Goal: Information Seeking & Learning: Check status

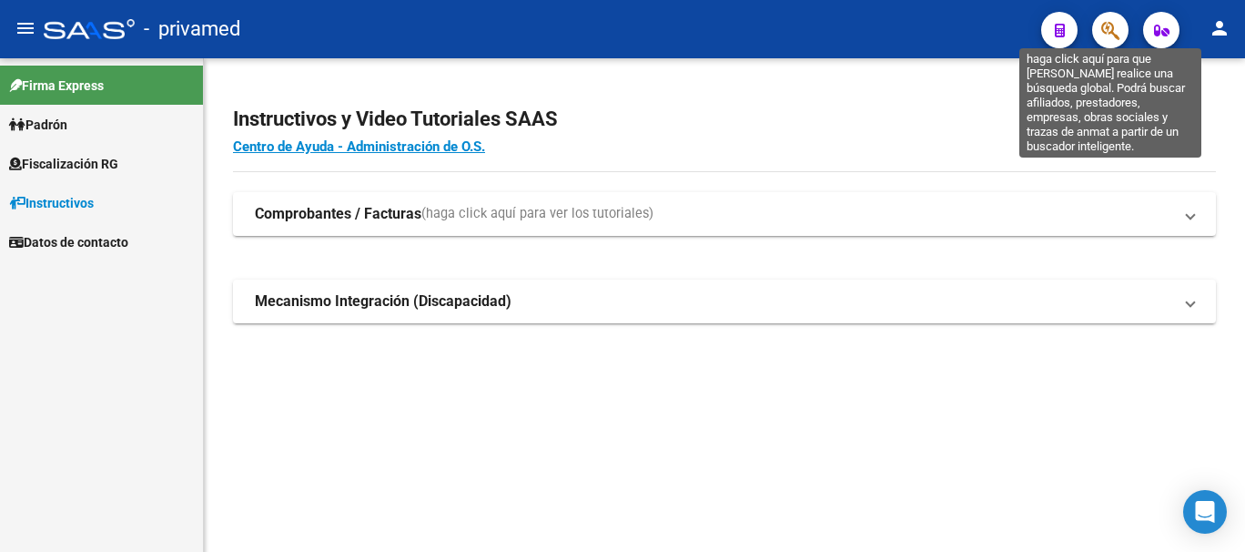
click at [1106, 39] on icon "button" at bounding box center [1110, 30] width 18 height 21
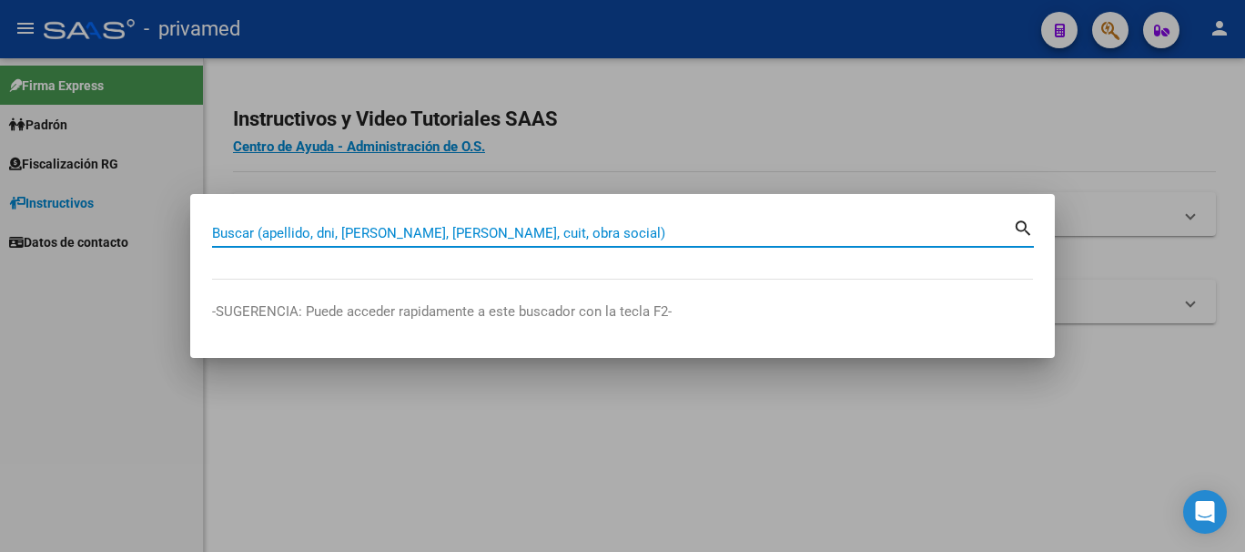
paste input "20272866210"
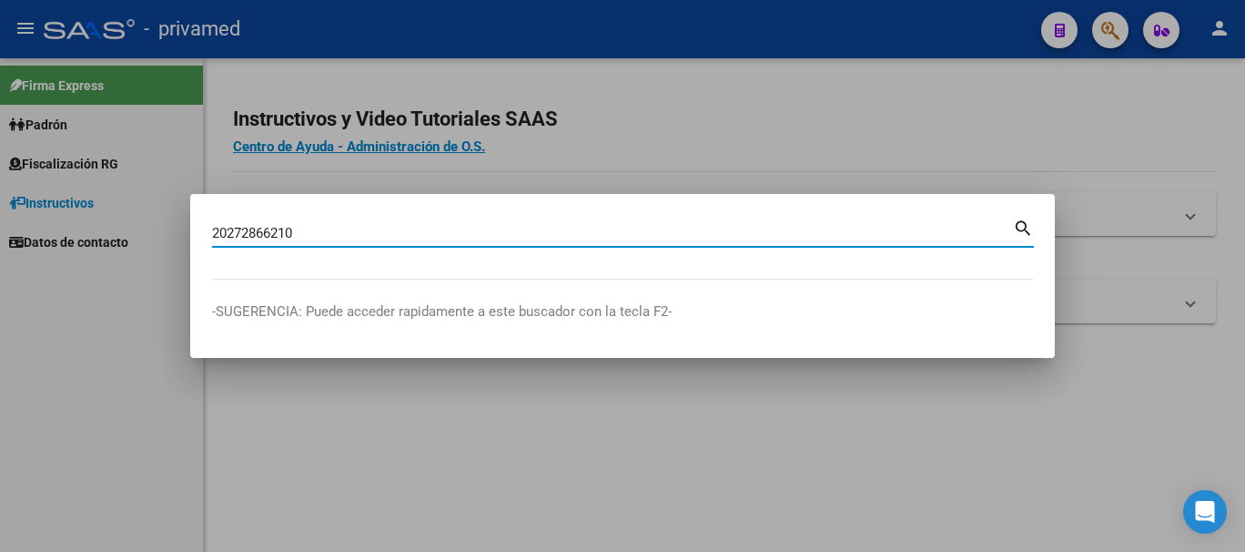
type input "20272866210"
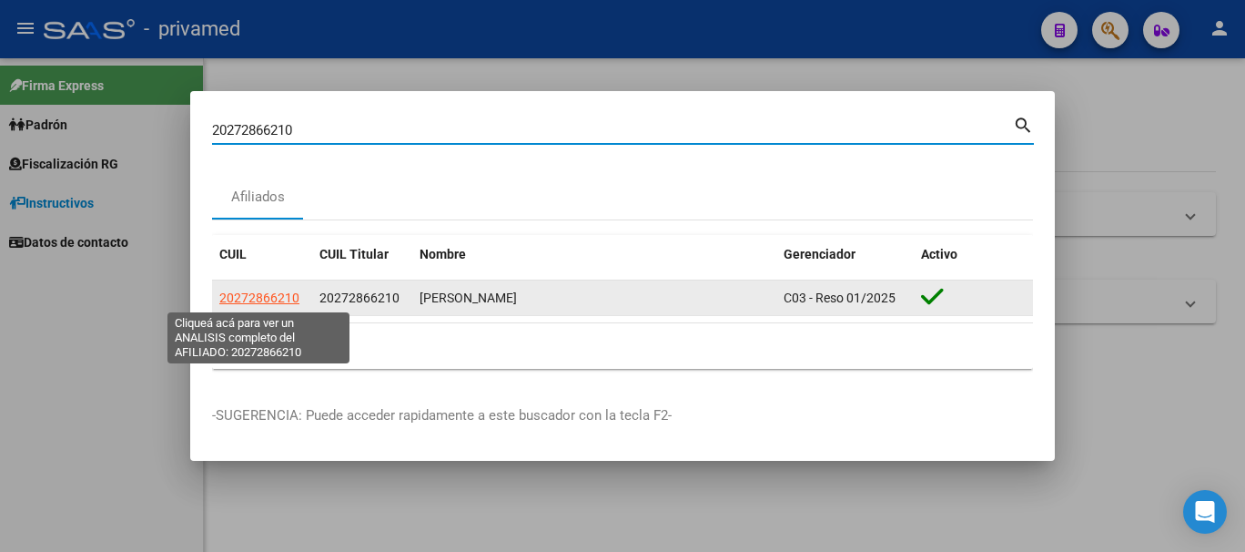
click at [278, 296] on span "20272866210" at bounding box center [259, 297] width 80 height 15
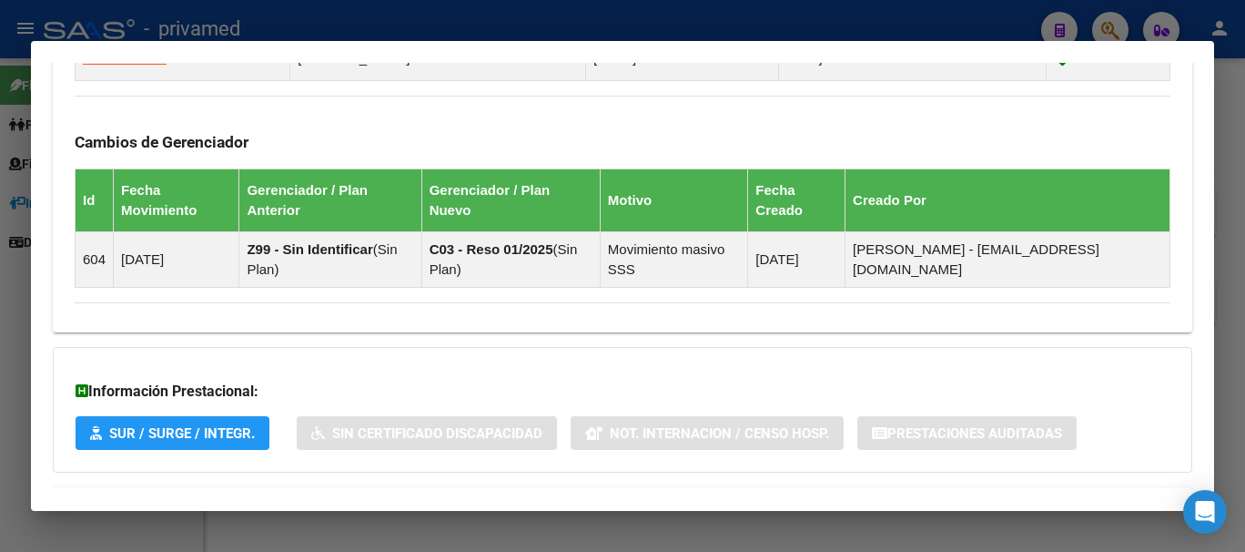
scroll to position [1172, 0]
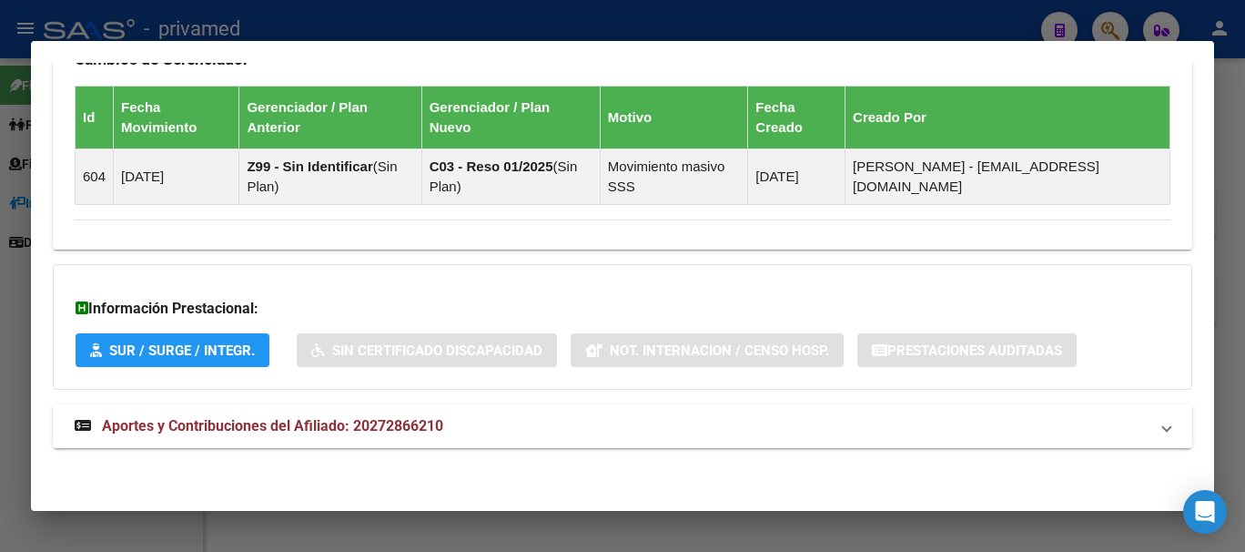
click at [373, 417] on span "Aportes y Contribuciones del Afiliado: 20272866210" at bounding box center [272, 425] width 341 height 17
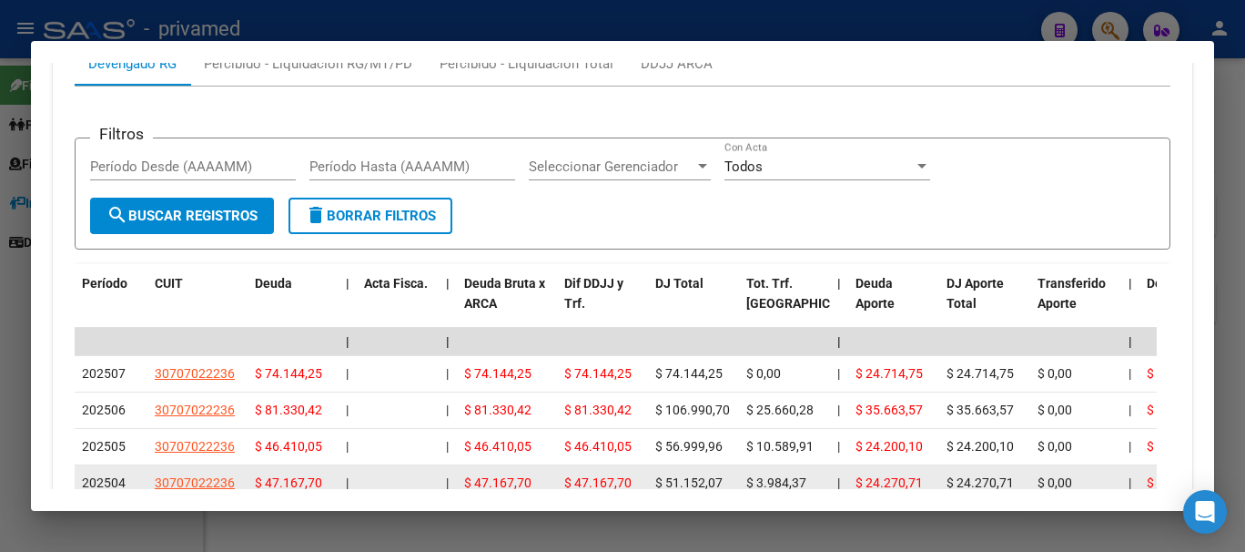
scroll to position [1485, 0]
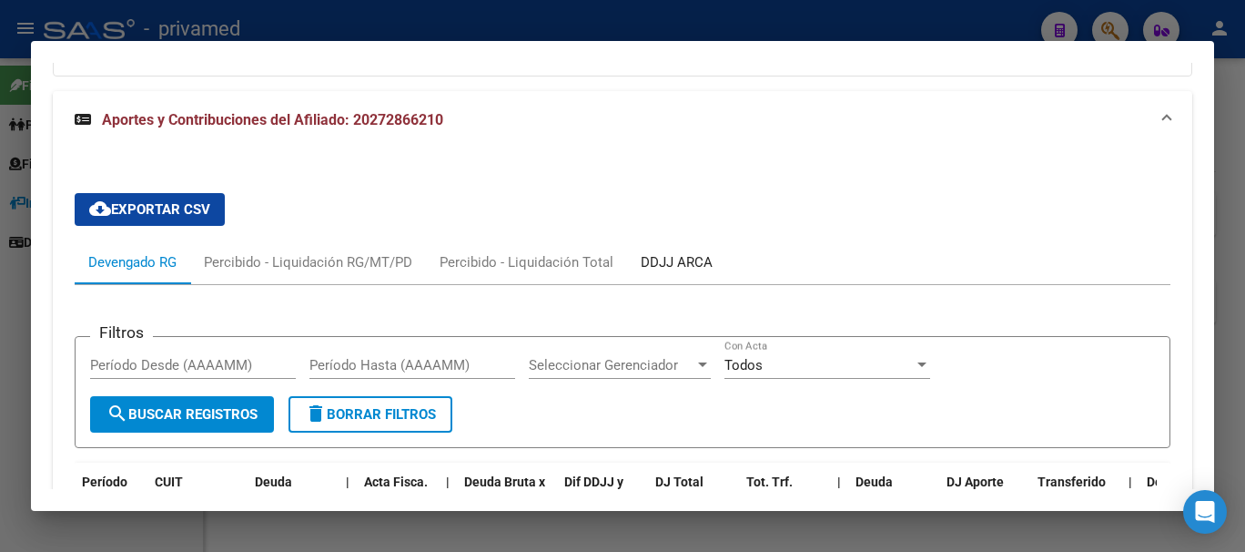
click at [686, 264] on div "DDJJ ARCA" at bounding box center [677, 262] width 72 height 20
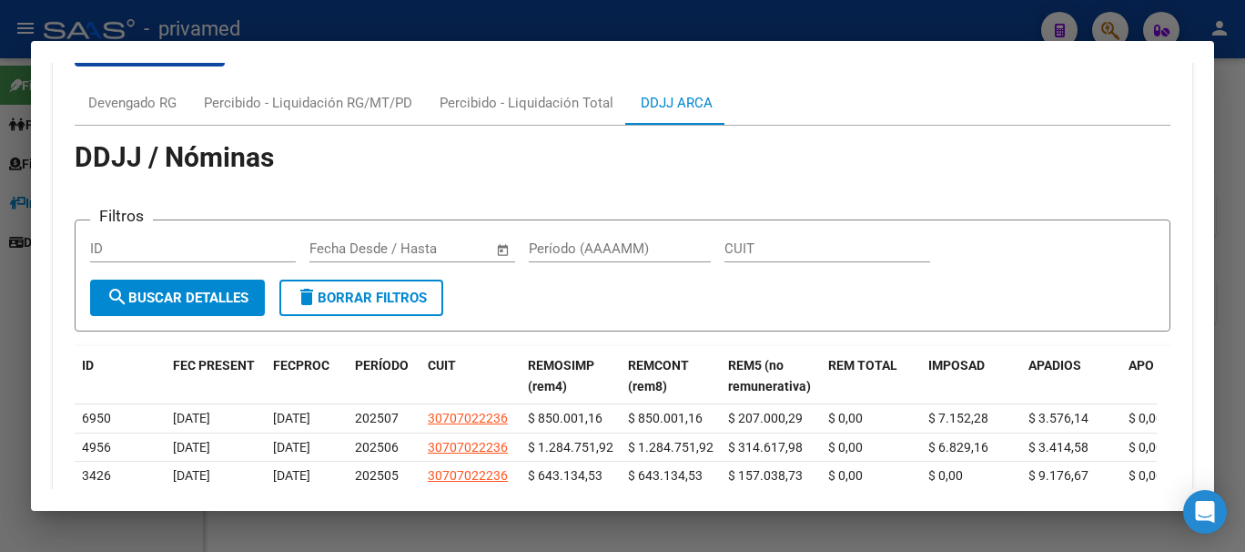
scroll to position [1644, 0]
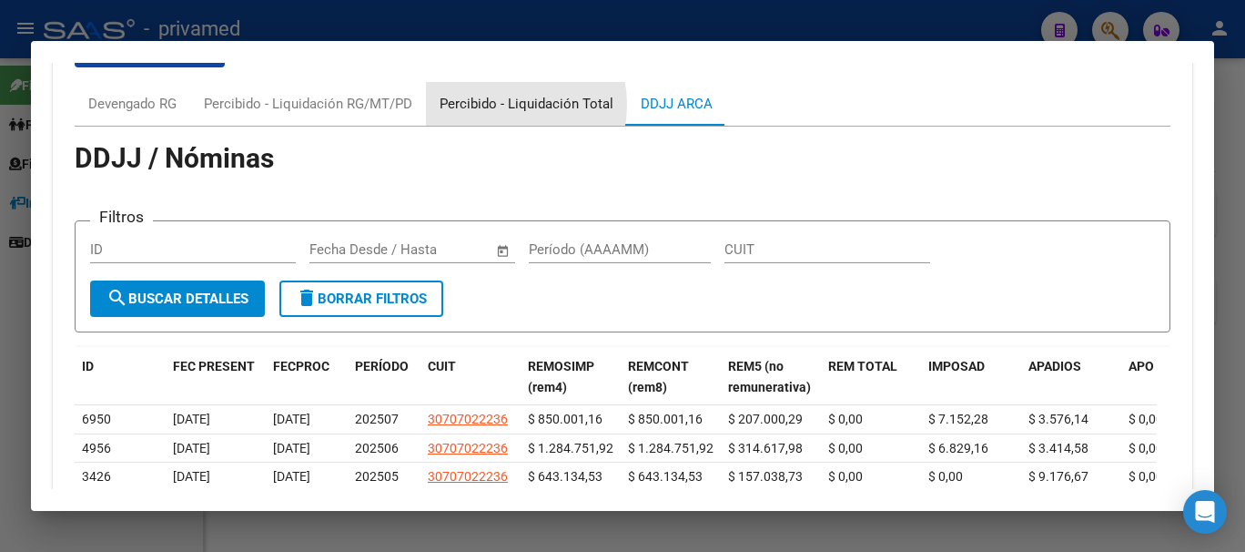
click at [493, 105] on div "Percibido - Liquidación Total" at bounding box center [527, 104] width 174 height 20
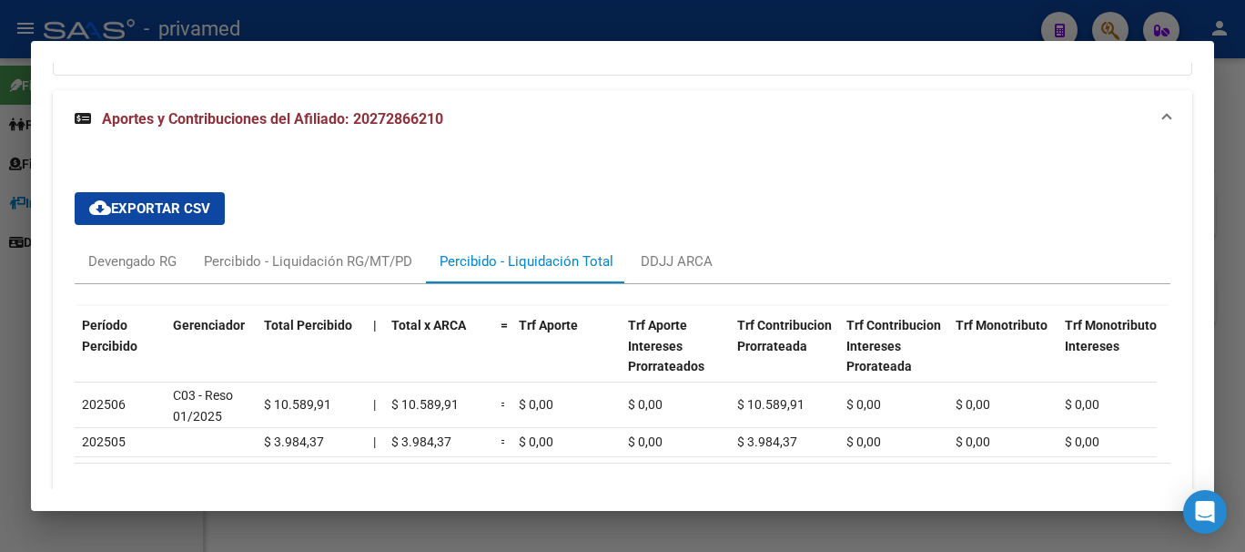
scroll to position [1570, 0]
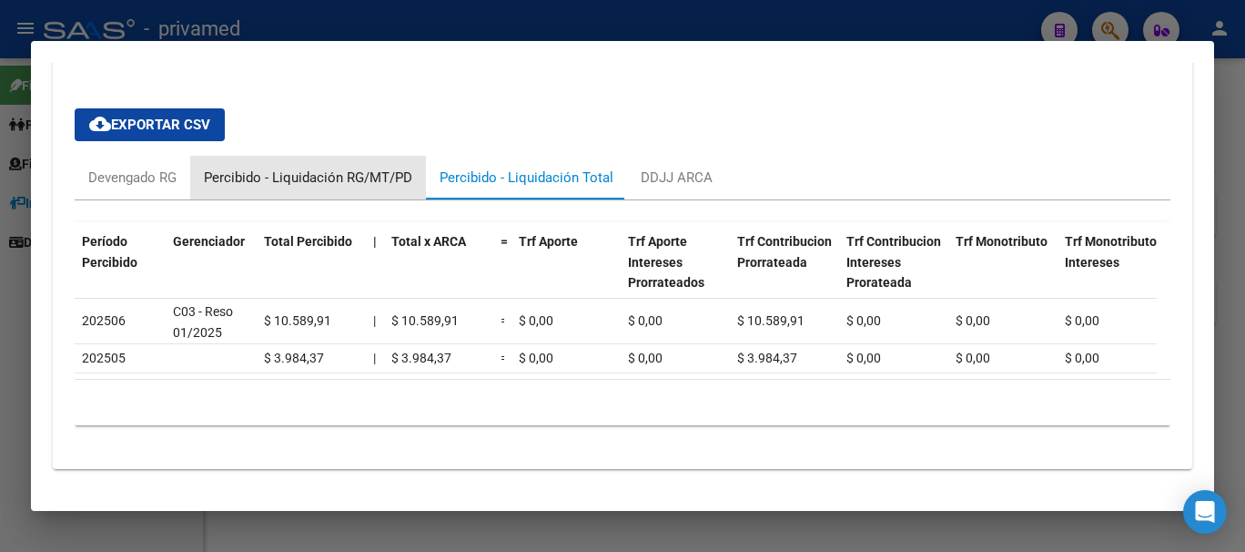
click at [292, 180] on div "Percibido - Liquidación RG/MT/PD" at bounding box center [308, 177] width 208 height 20
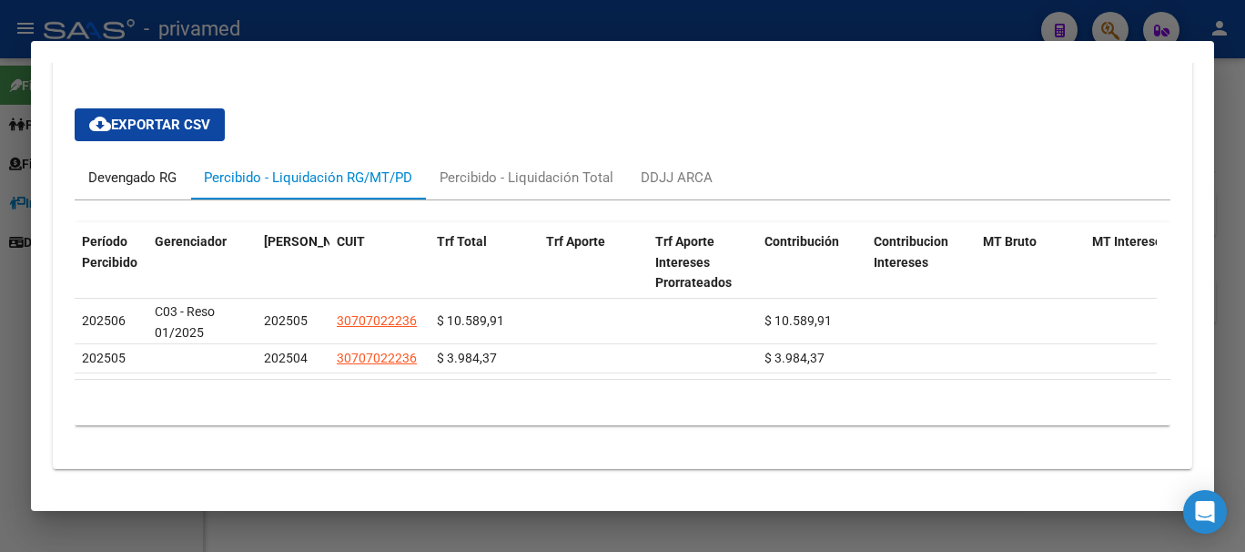
click at [165, 182] on div "Devengado RG" at bounding box center [132, 177] width 88 height 20
